Goal: Navigation & Orientation: Find specific page/section

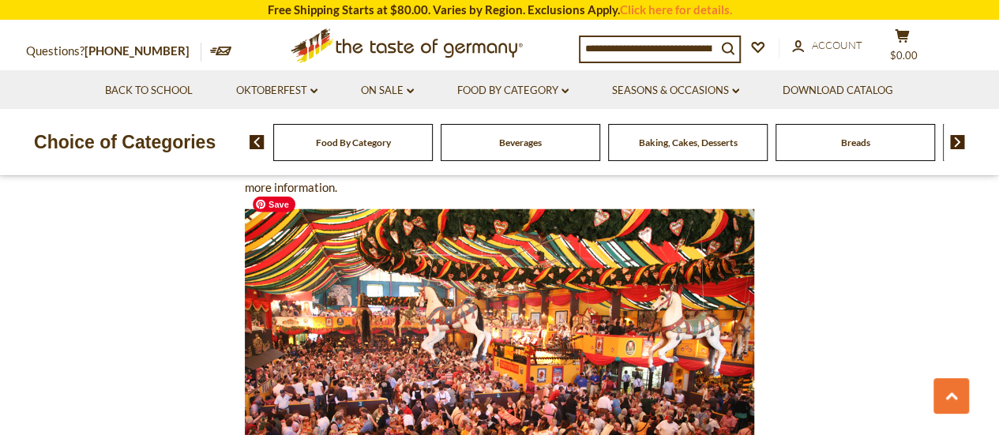
scroll to position [1974, 0]
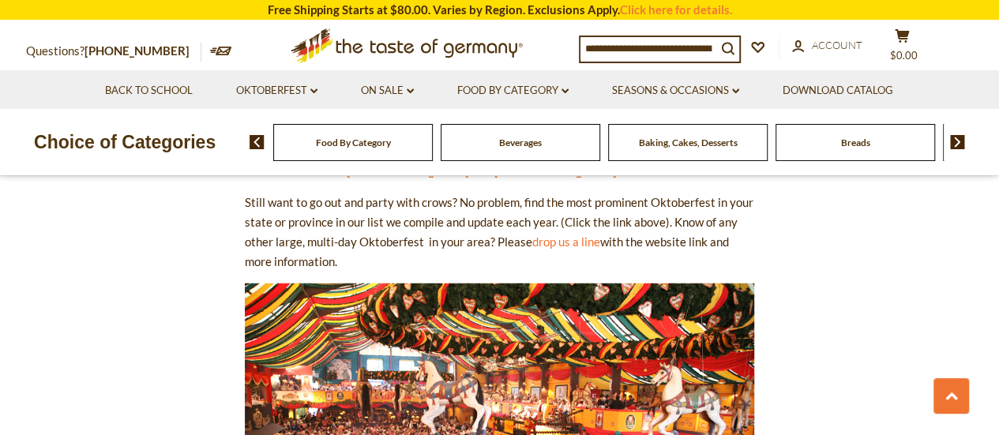
click at [359, 145] on span "Food By Category" at bounding box center [353, 143] width 75 height 12
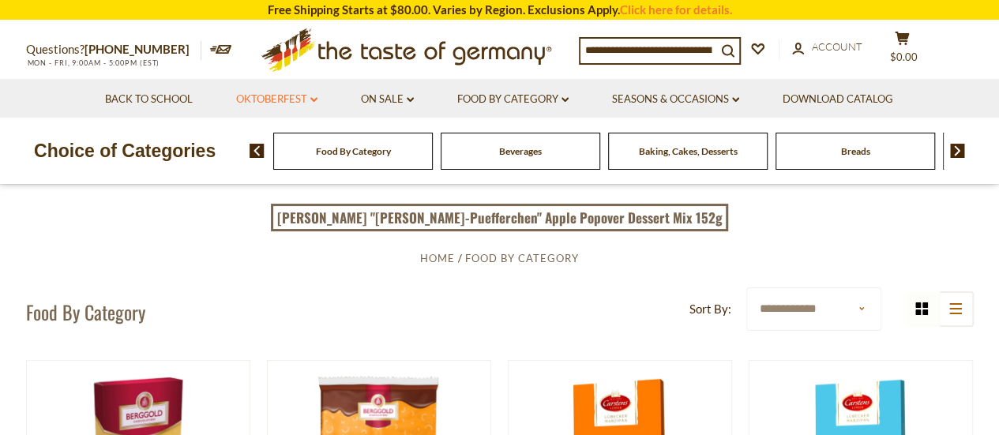
click at [313, 100] on icon at bounding box center [313, 99] width 7 height 5
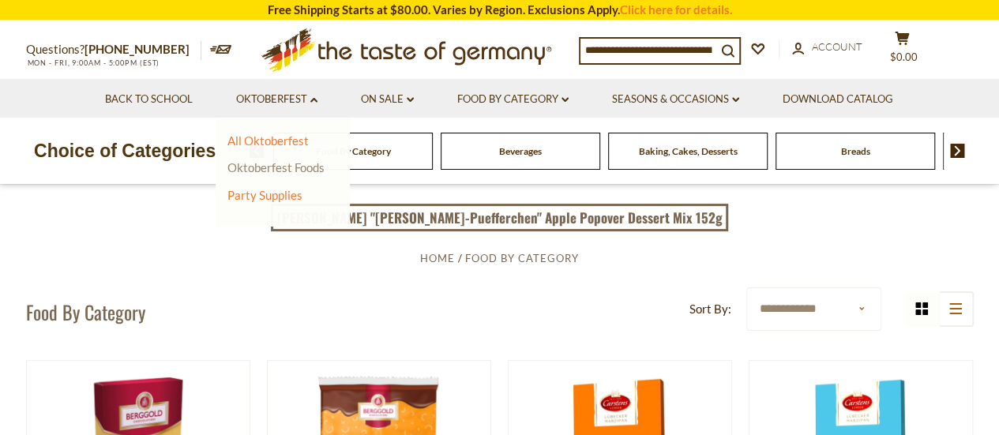
click at [260, 167] on link "Oktoberfest Foods" at bounding box center [275, 167] width 97 height 14
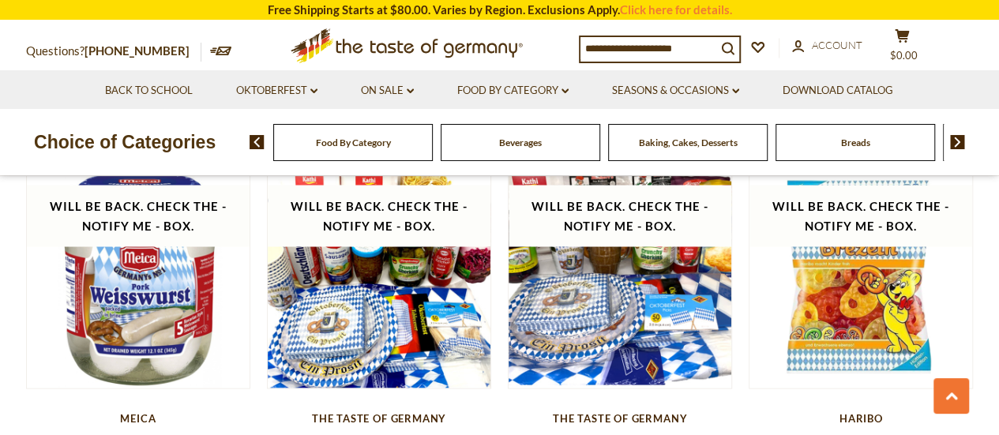
scroll to position [1343, 0]
